Goal: Find specific page/section: Find specific page/section

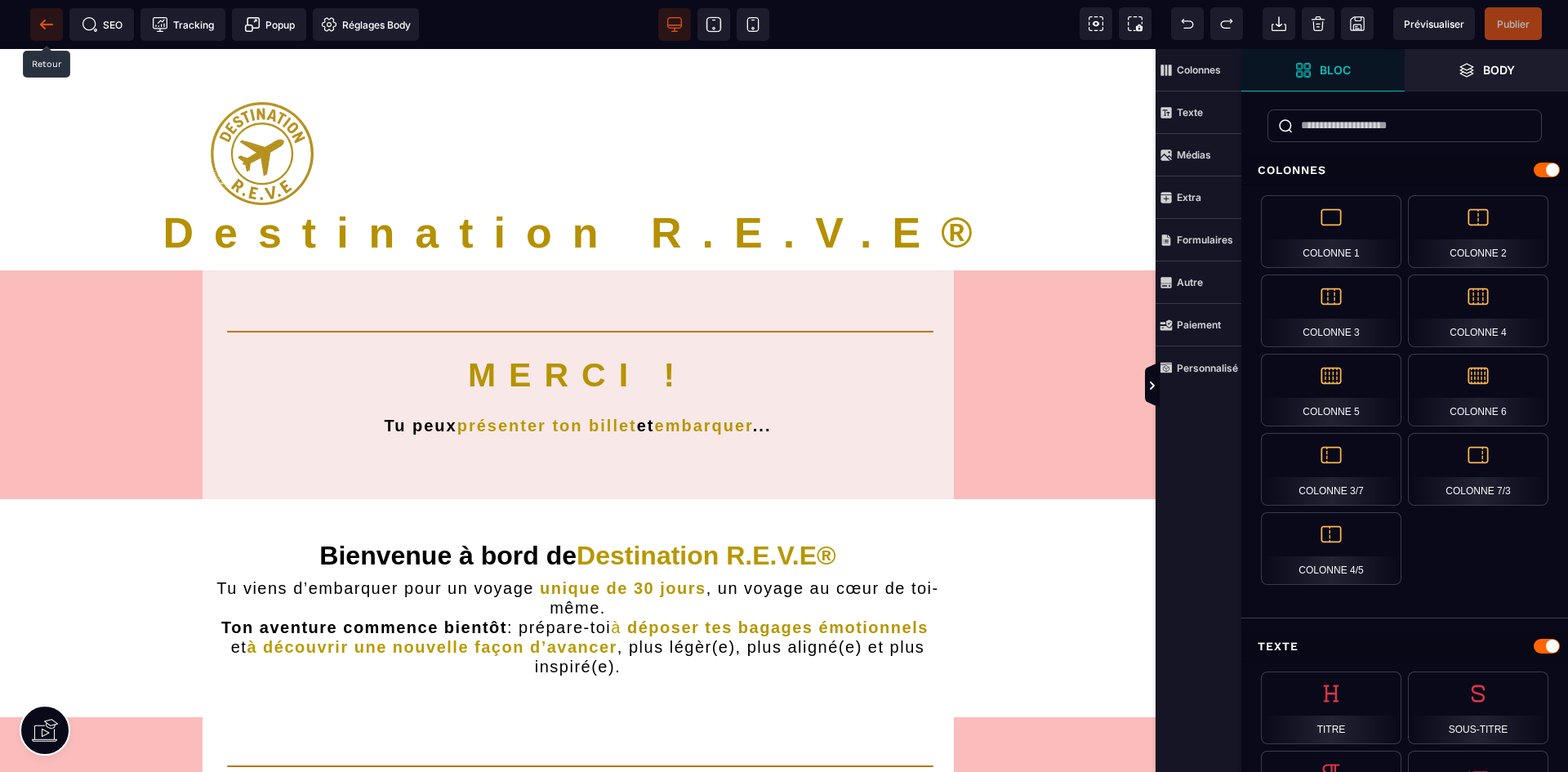
click at [39, 15] on span at bounding box center [46, 24] width 33 height 33
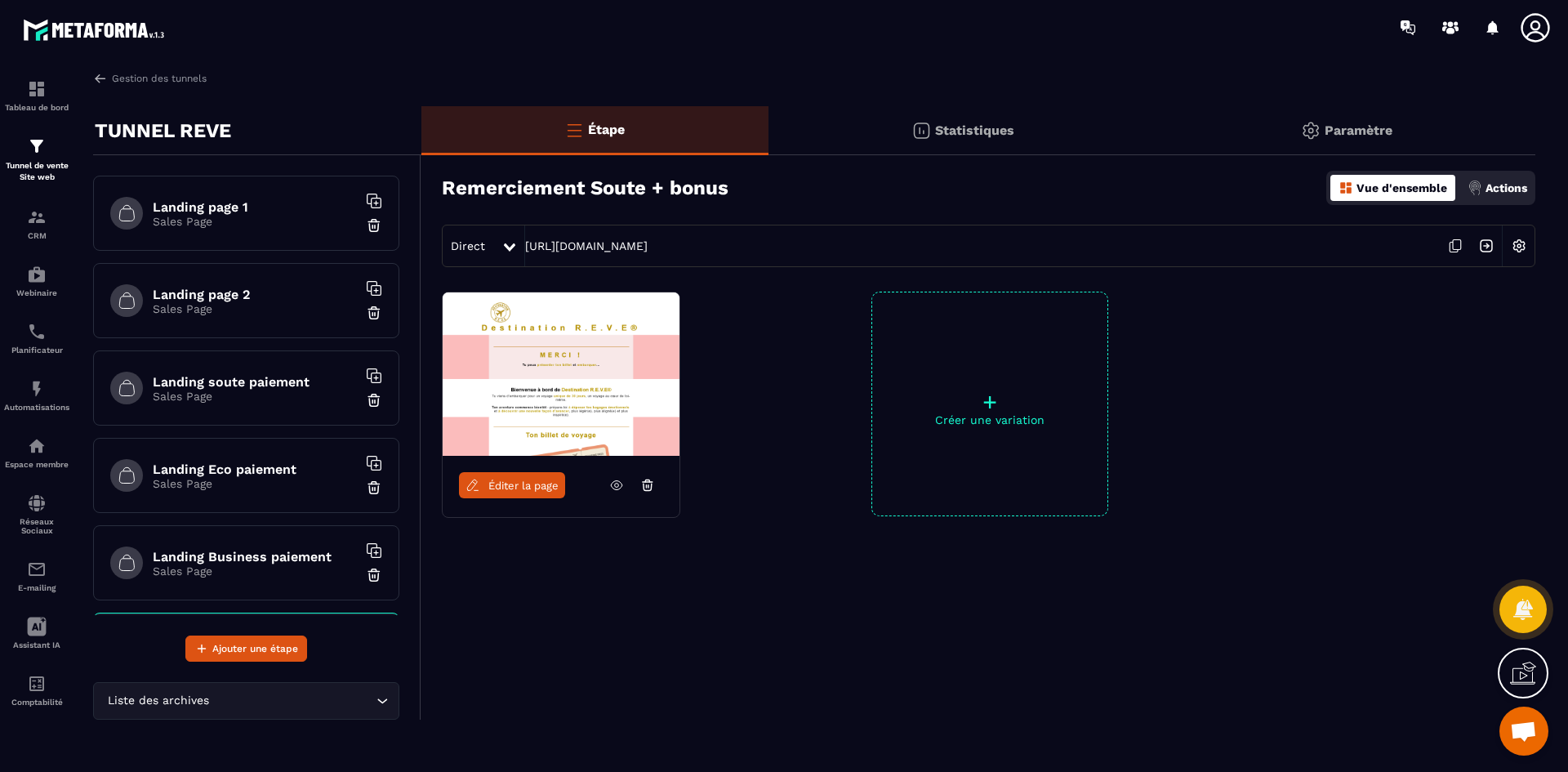
click at [273, 468] on h6 "Landing Eco paiement" at bounding box center [254, 469] width 204 height 15
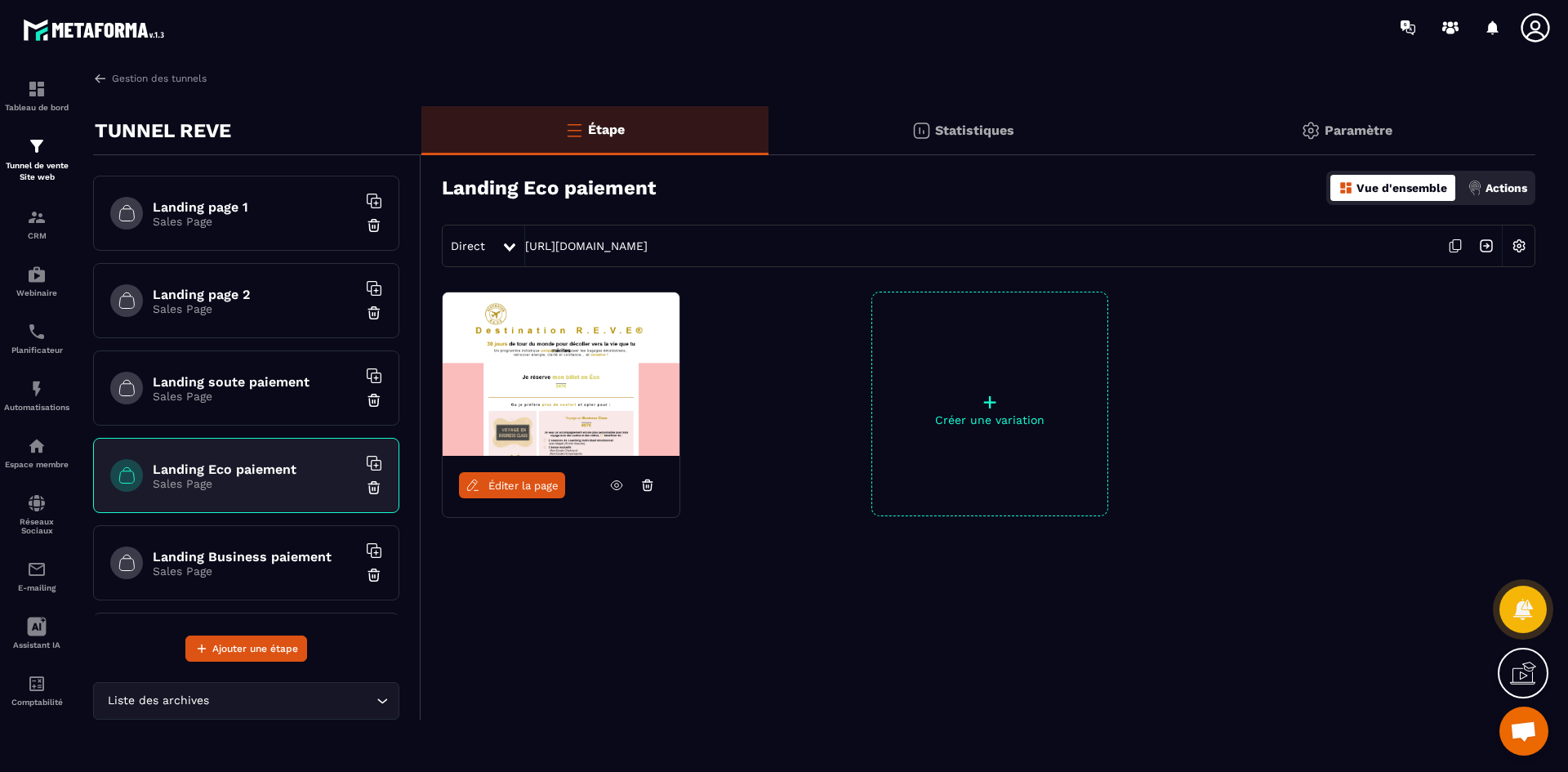
click at [501, 487] on span "Éditer la page" at bounding box center [523, 485] width 70 height 13
